Goal: Entertainment & Leisure: Consume media (video, audio)

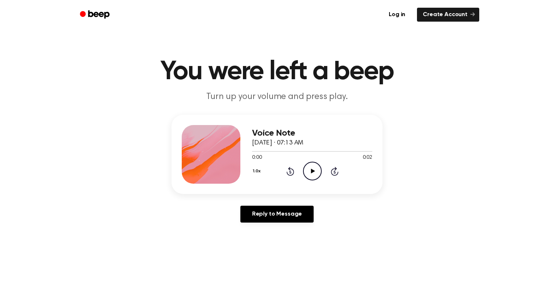
click at [308, 171] on icon "Play Audio" at bounding box center [312, 171] width 19 height 19
click at [312, 166] on icon "Play Audio" at bounding box center [312, 171] width 19 height 19
click at [315, 167] on icon "Play Audio" at bounding box center [312, 171] width 19 height 19
click at [316, 168] on icon "Play Audio" at bounding box center [312, 171] width 19 height 19
click at [313, 171] on icon at bounding box center [313, 171] width 4 height 5
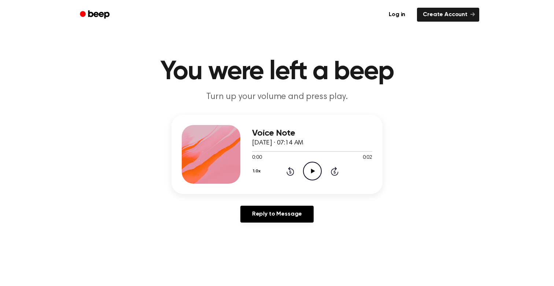
click at [319, 166] on circle at bounding box center [313, 171] width 18 height 18
click at [315, 169] on icon "Play Audio" at bounding box center [312, 171] width 19 height 19
click at [315, 172] on icon "Play Audio" at bounding box center [312, 171] width 19 height 19
